Goal: Transaction & Acquisition: Purchase product/service

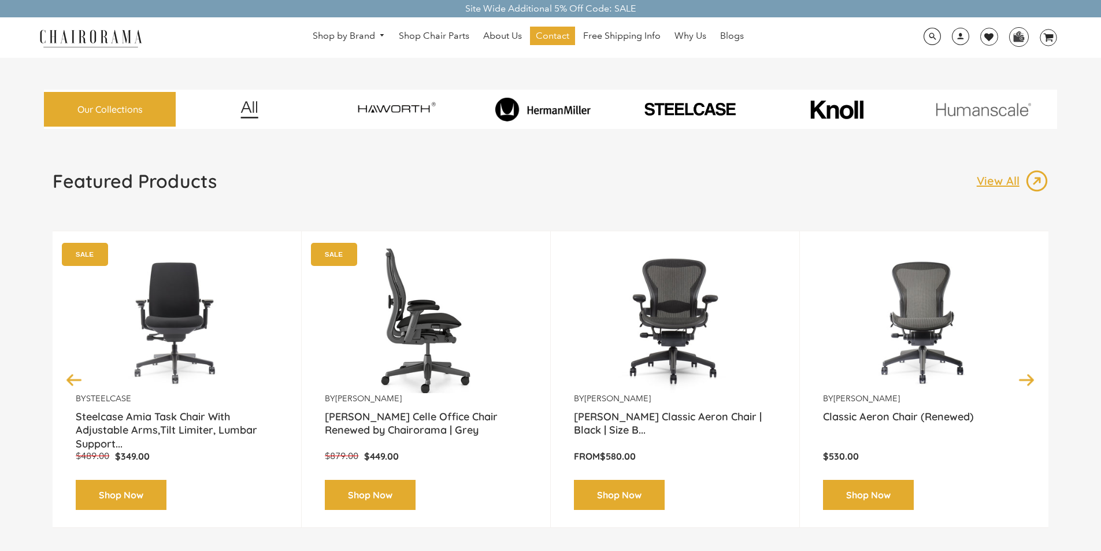
click at [362, 480] on link "Shop Now" at bounding box center [370, 495] width 91 height 31
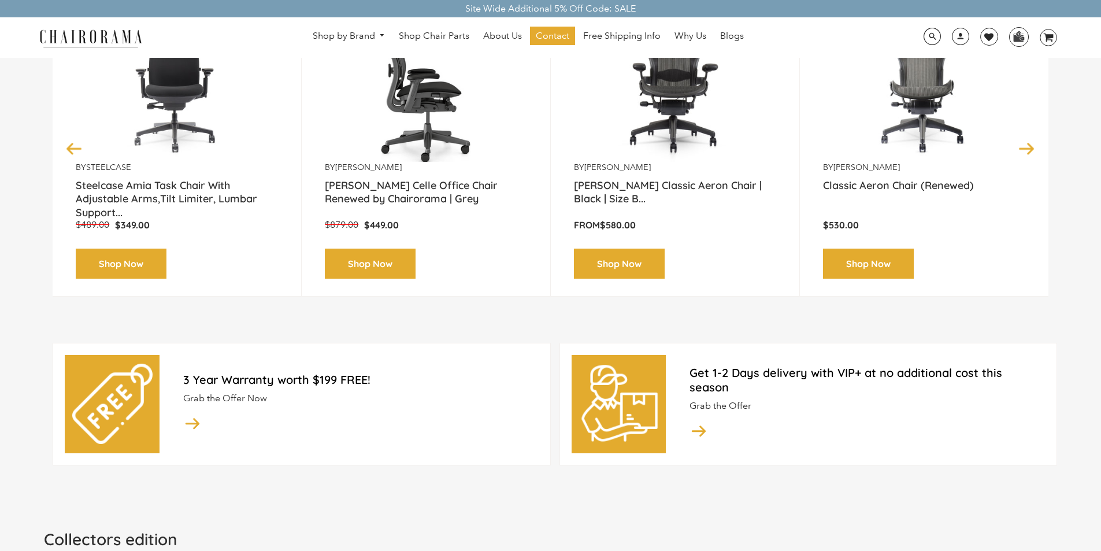
scroll to position [231, 0]
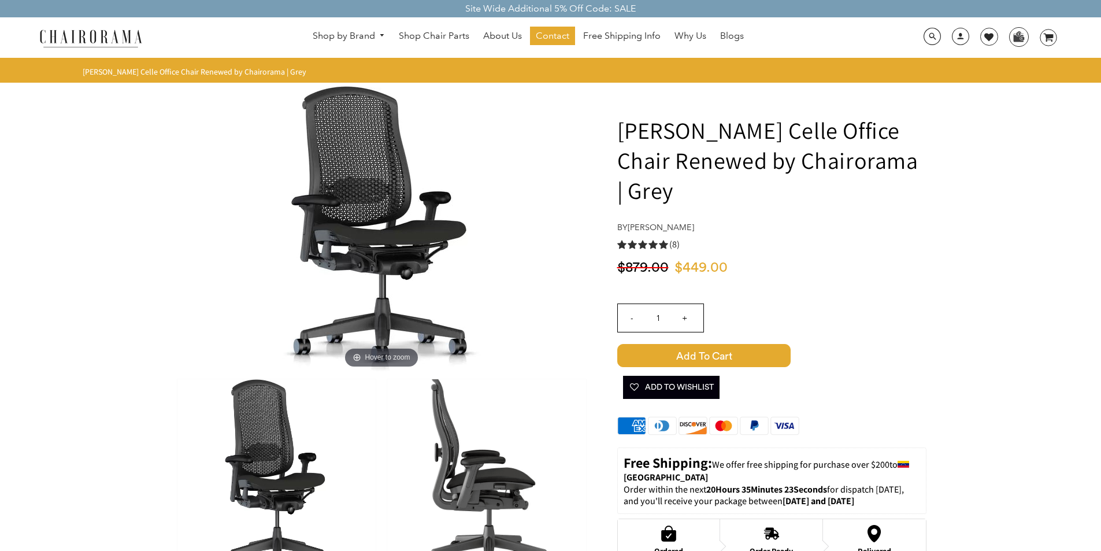
click at [690, 365] on span "Add to Cart" at bounding box center [703, 355] width 173 height 23
click at [695, 360] on span "Add to Cart" at bounding box center [703, 355] width 173 height 23
click at [767, 359] on span "Add to Cart" at bounding box center [703, 355] width 173 height 23
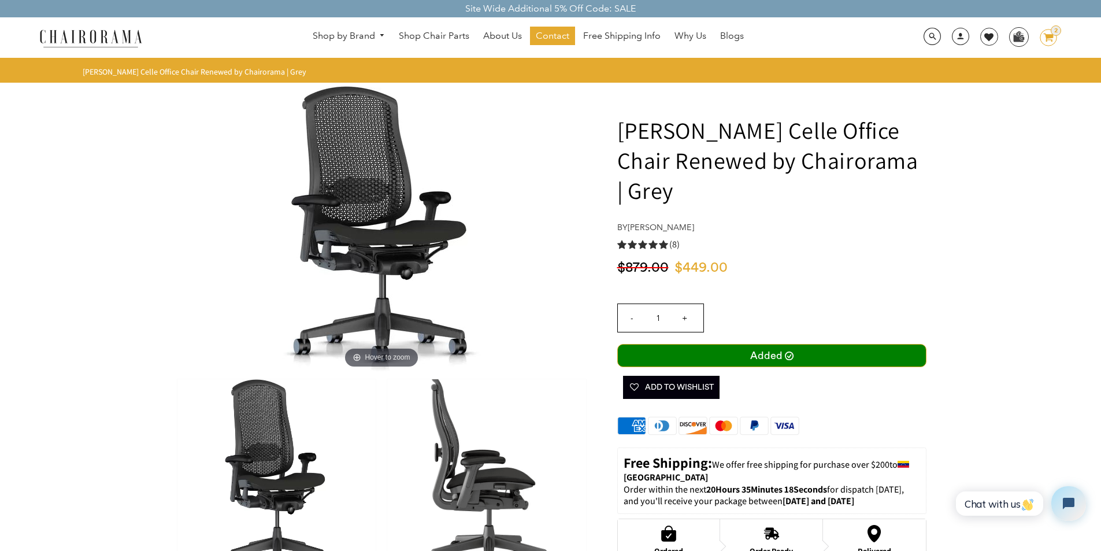
click at [1039, 42] on icon "image/svg+xml Layer 1" at bounding box center [1047, 38] width 17 height 18
